Goal: Check status: Check status

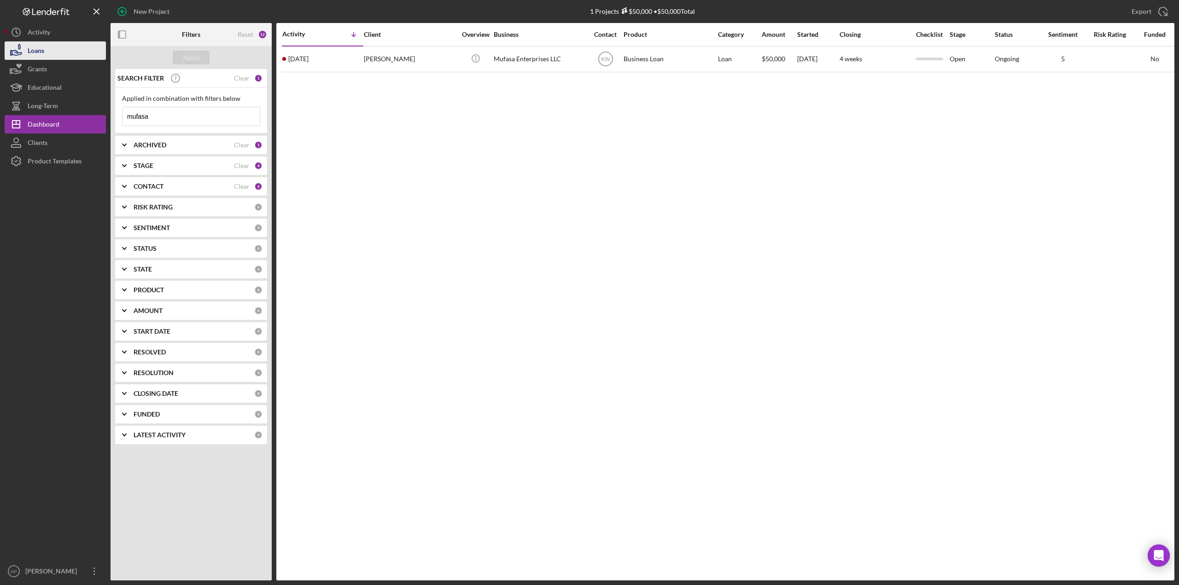
click at [44, 54] on div "Loans" at bounding box center [36, 51] width 17 height 21
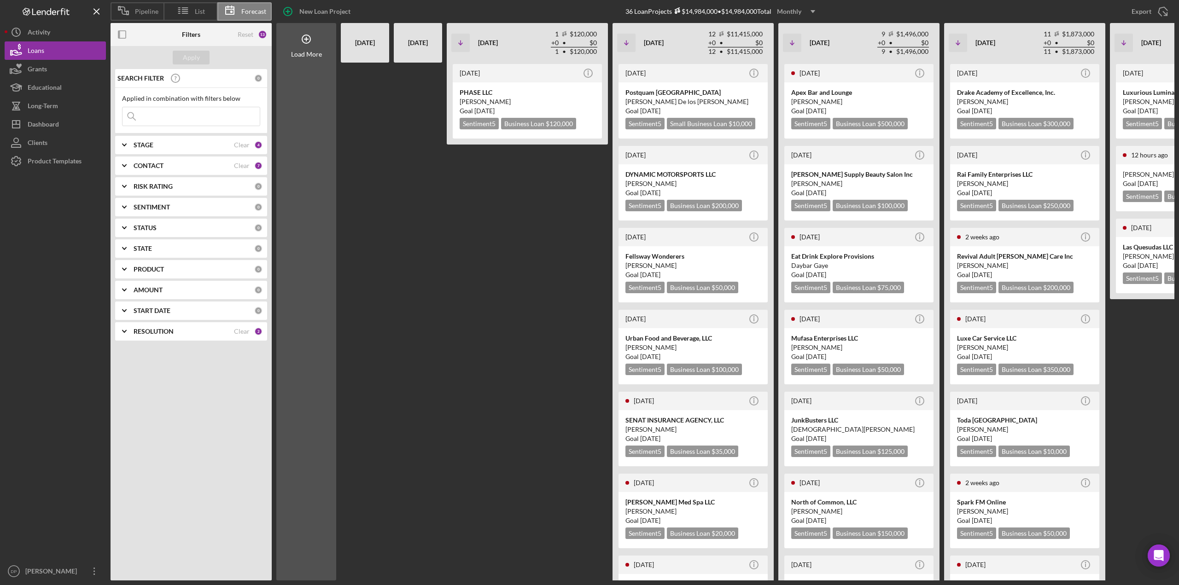
click at [128, 144] on icon "Icon/Expander" at bounding box center [124, 145] width 23 height 23
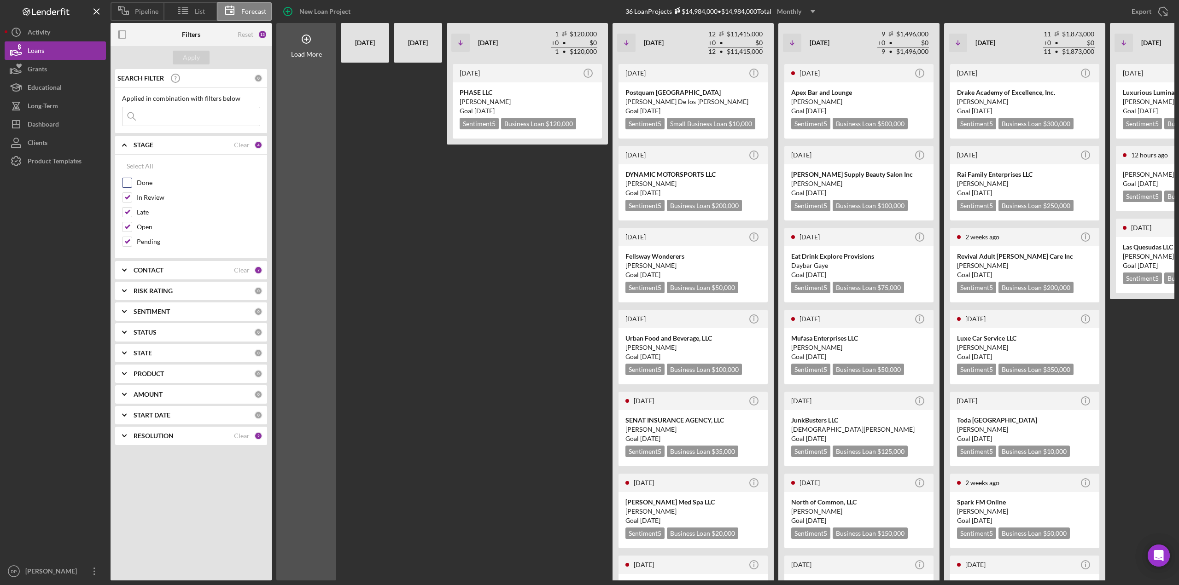
click at [125, 180] on input "Done" at bounding box center [126, 182] width 9 height 9
click at [183, 60] on div "Apply" at bounding box center [191, 58] width 17 height 14
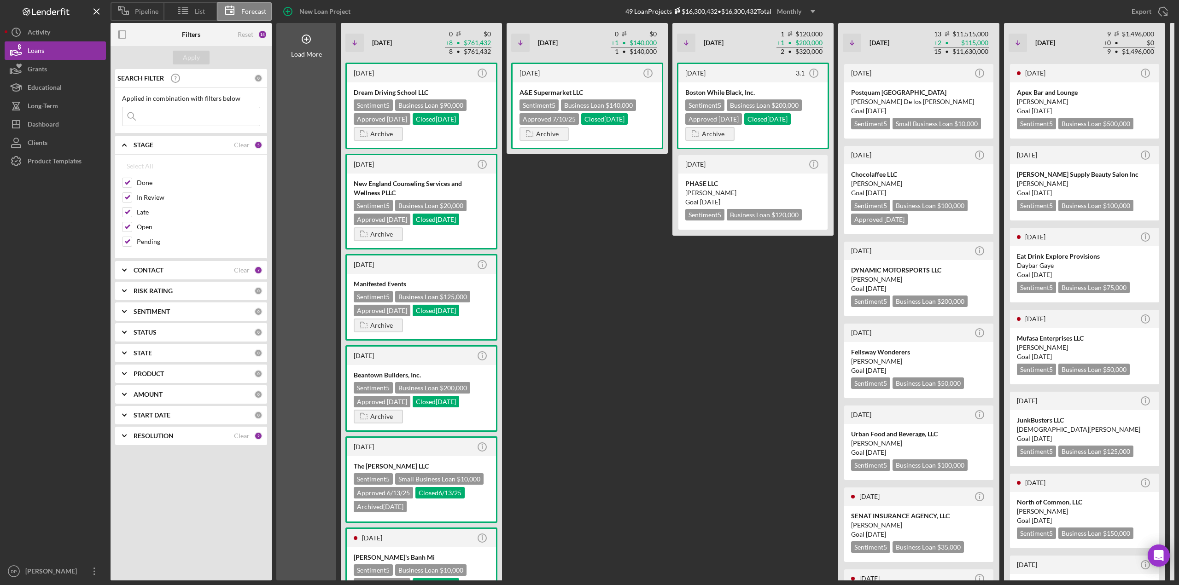
drag, startPoint x: 123, startPoint y: 182, endPoint x: 154, endPoint y: 158, distance: 38.7
click at [123, 182] on input "Done" at bounding box center [126, 182] width 9 height 9
checkbox input "false"
click at [184, 56] on div "Apply" at bounding box center [191, 58] width 17 height 14
